Goal: Information Seeking & Learning: Understand process/instructions

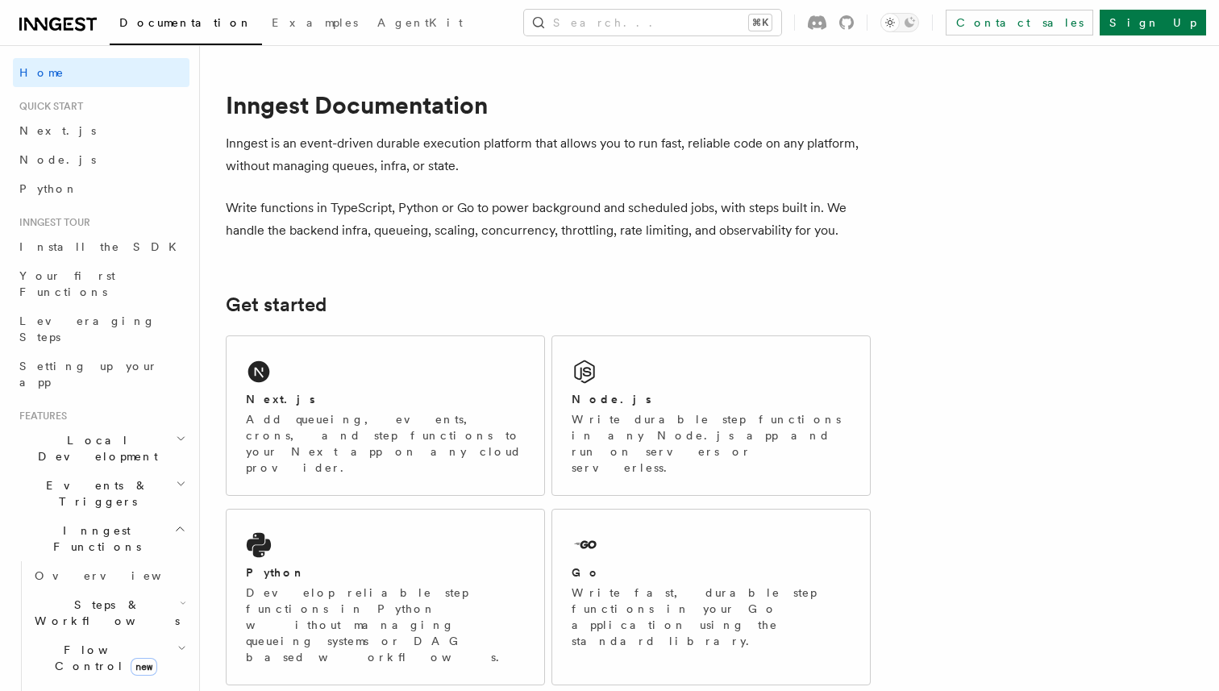
click at [278, 168] on p "Inngest is an event-driven durable execution platform that allows you to run fa…" at bounding box center [548, 154] width 645 height 45
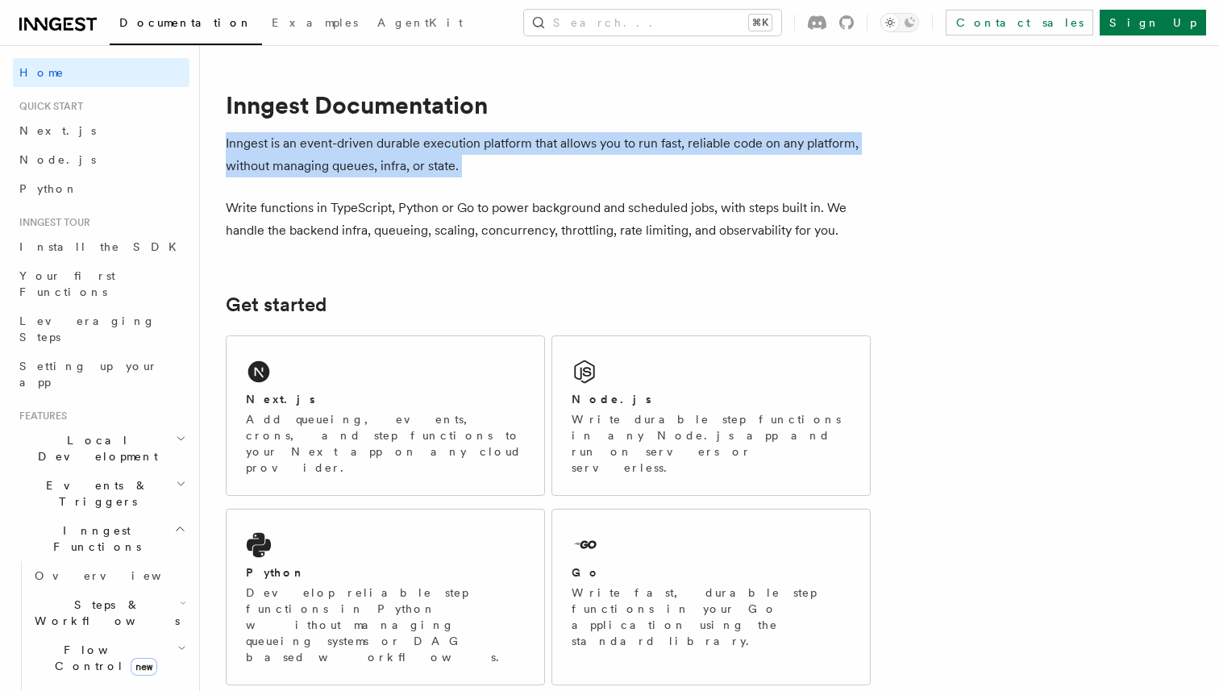
click at [278, 168] on p "Inngest is an event-driven durable execution platform that allows you to run fa…" at bounding box center [548, 154] width 645 height 45
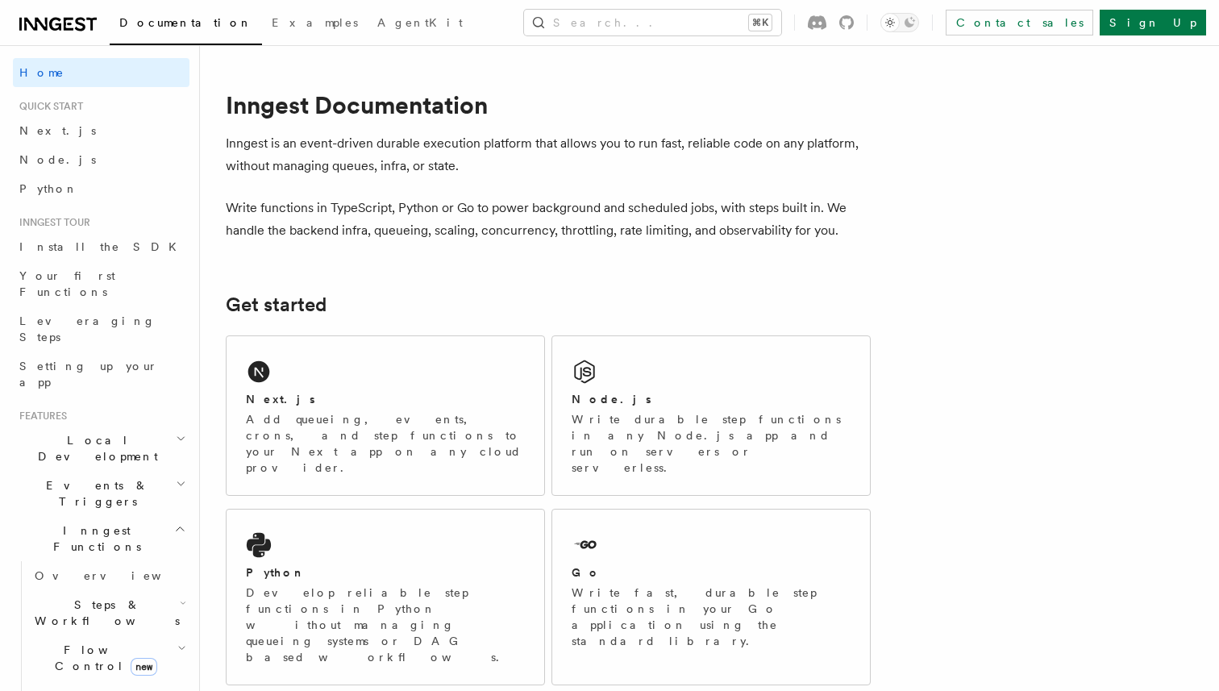
click at [278, 168] on p "Inngest is an event-driven durable execution platform that allows you to run fa…" at bounding box center [548, 154] width 645 height 45
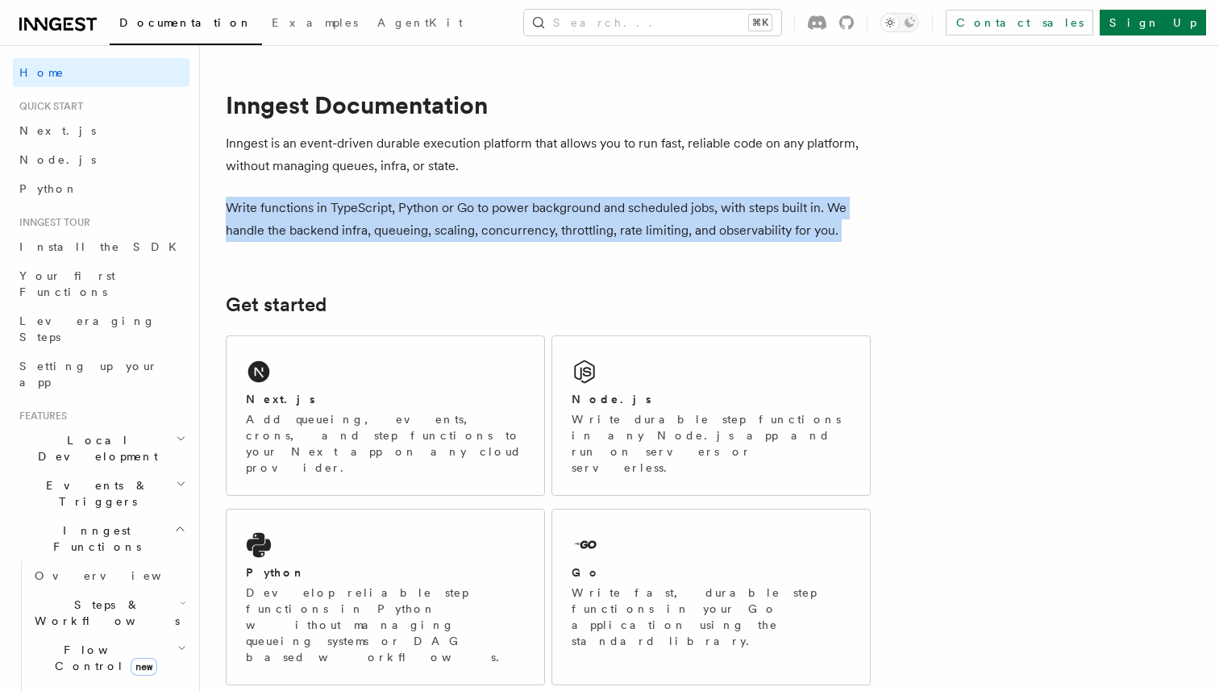
click at [319, 220] on p "Write functions in TypeScript, Python or Go to power background and scheduled j…" at bounding box center [548, 219] width 645 height 45
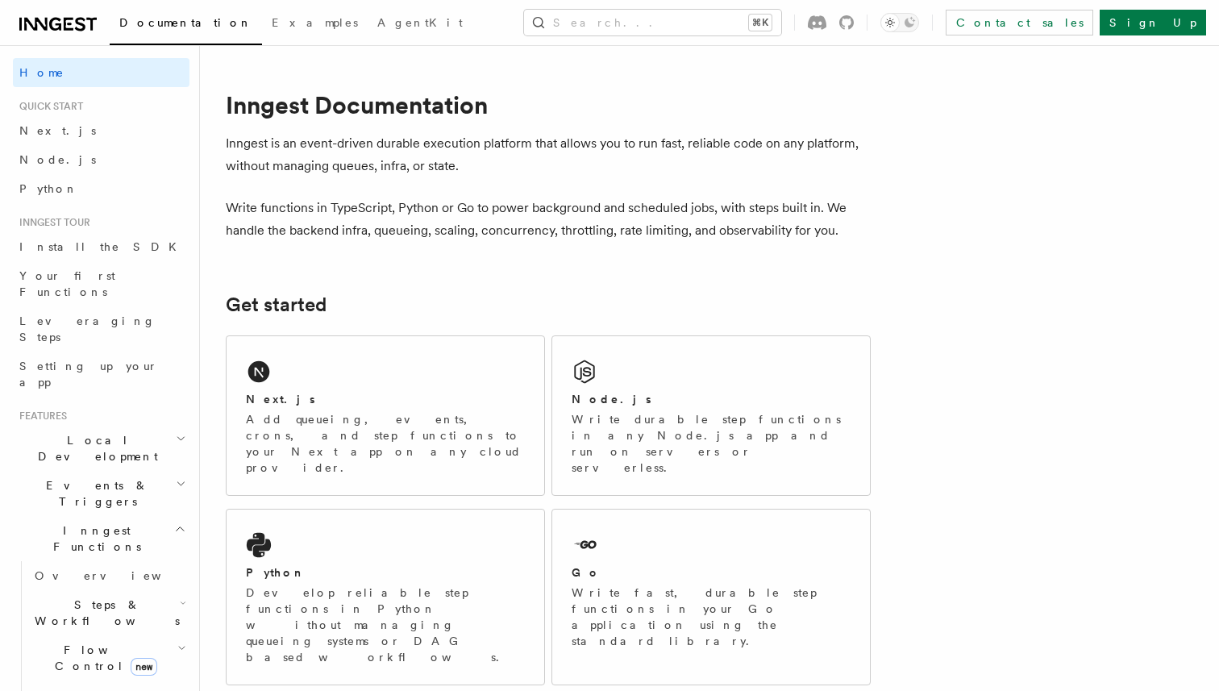
click at [319, 220] on p "Write functions in TypeScript, Python or Go to power background and scheduled j…" at bounding box center [548, 219] width 645 height 45
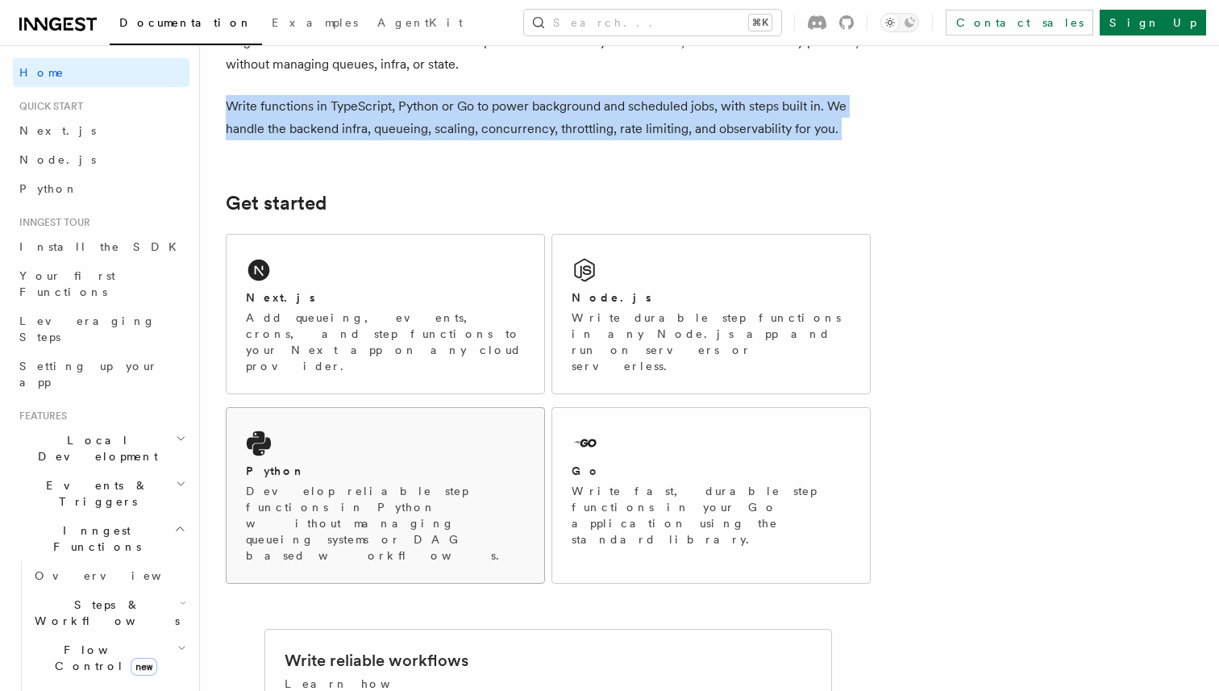
scroll to position [132, 0]
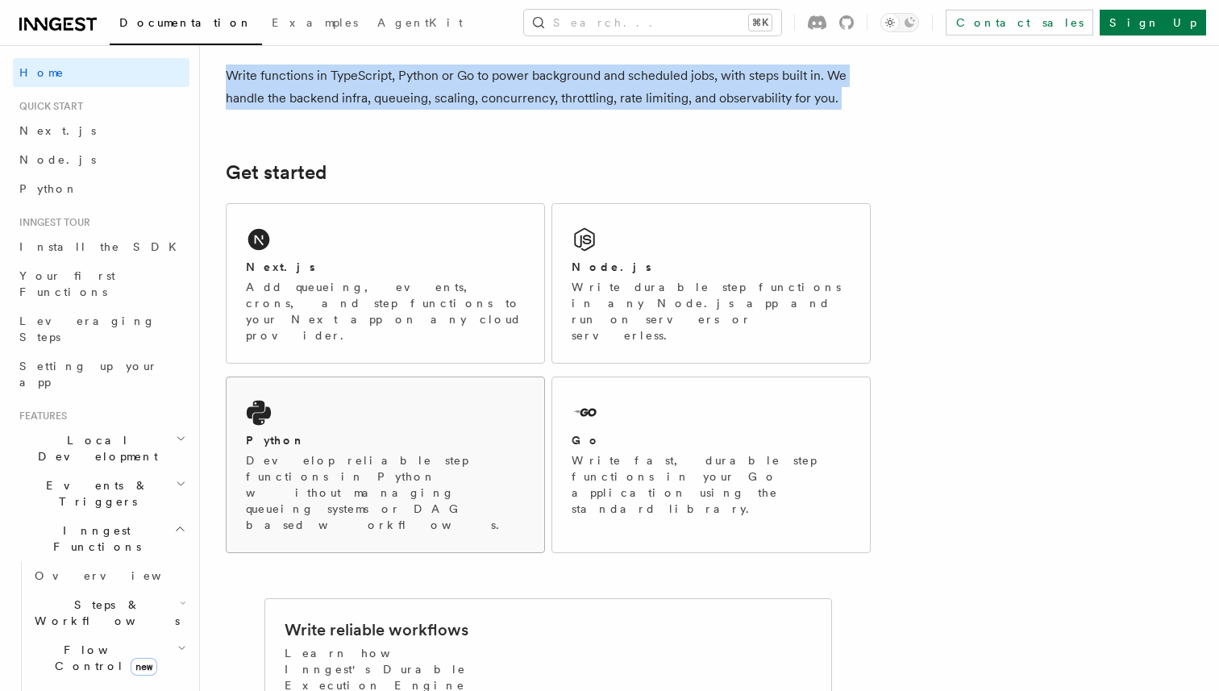
click at [488, 452] on p "Develop reliable step functions in Python without managing queueing systems or …" at bounding box center [385, 492] width 279 height 81
